Goal: Obtain resource: Obtain resource

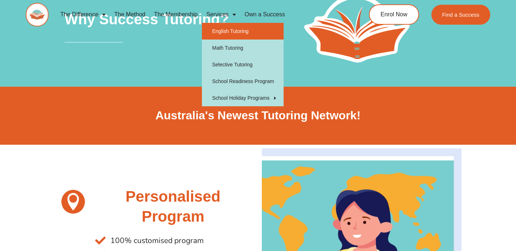
click at [235, 34] on link "English Tutoring" at bounding box center [243, 31] width 82 height 17
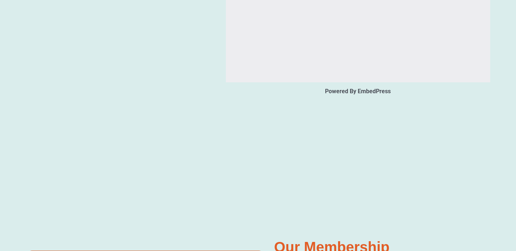
scroll to position [1189, 0]
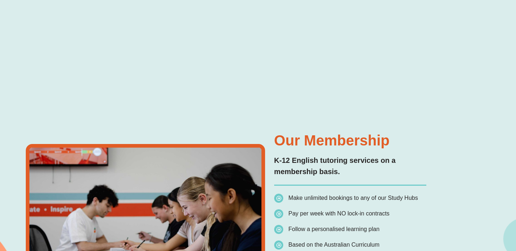
type input "*"
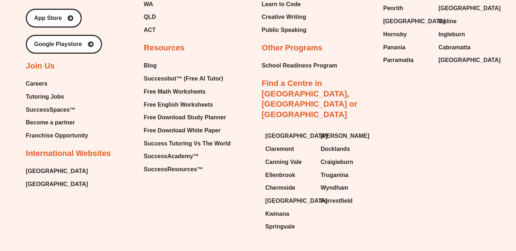
scroll to position [2876, 0]
click at [178, 100] on span "Free English Worksheets" at bounding box center [178, 104] width 69 height 11
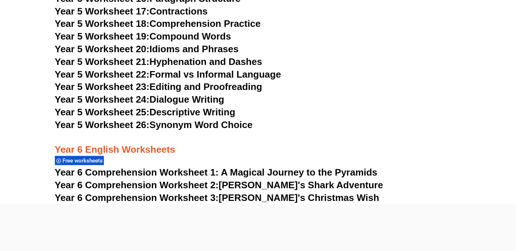
scroll to position [3883, 0]
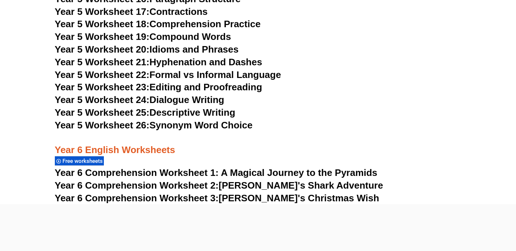
click at [183, 86] on link "Year 5 Worksheet 23: Editing and Proofreading" at bounding box center [158, 87] width 207 height 11
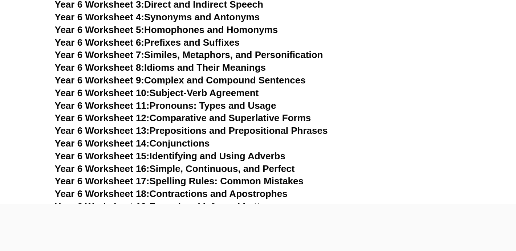
scroll to position [4290, 0]
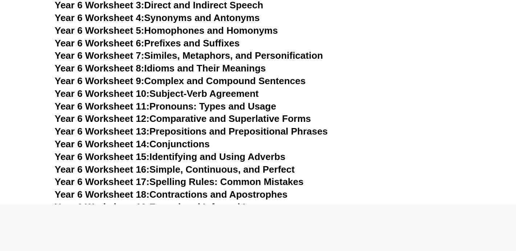
click at [207, 76] on link "Year 6 Worksheet 9: Complex and Compound Sentences" at bounding box center [180, 81] width 251 height 11
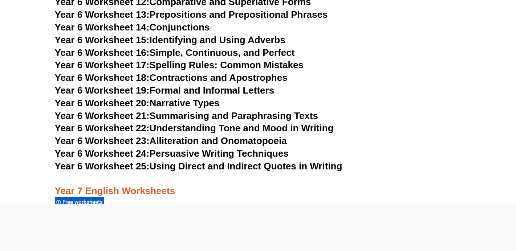
scroll to position [4414, 0]
